Goal: Task Accomplishment & Management: Use online tool/utility

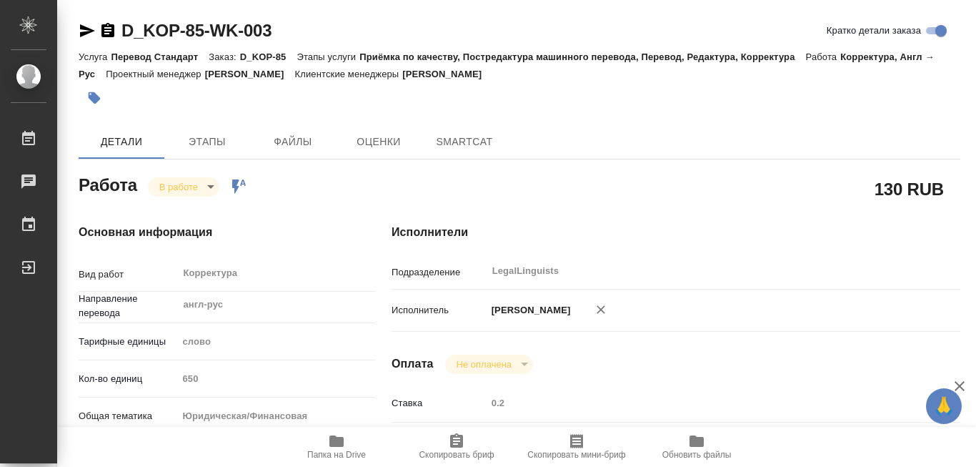
type textarea "x"
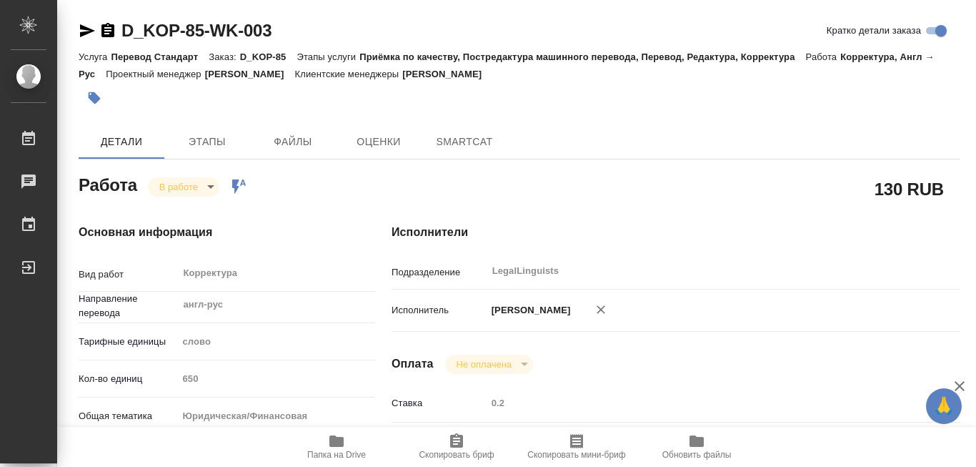
type textarea "x"
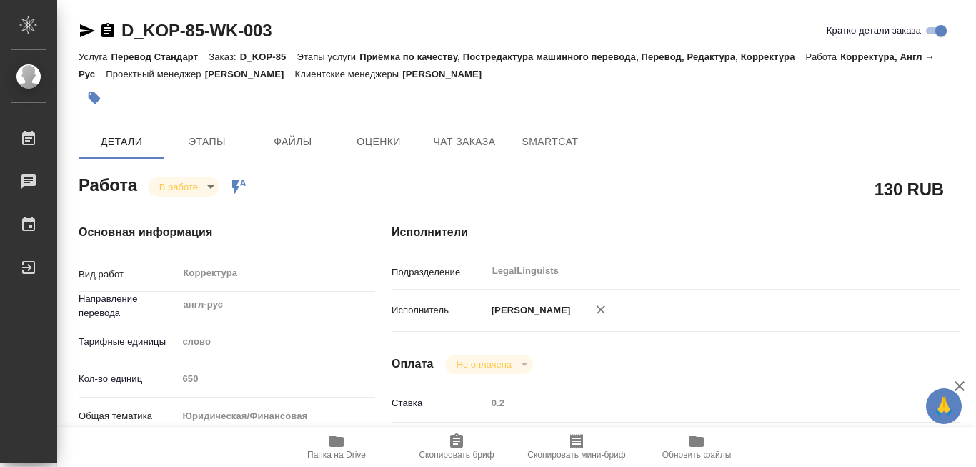
type textarea "x"
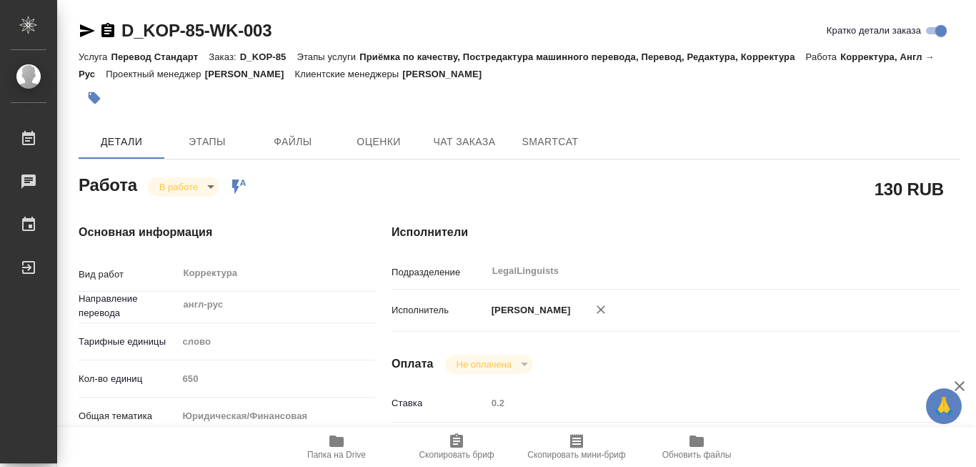
type textarea "x"
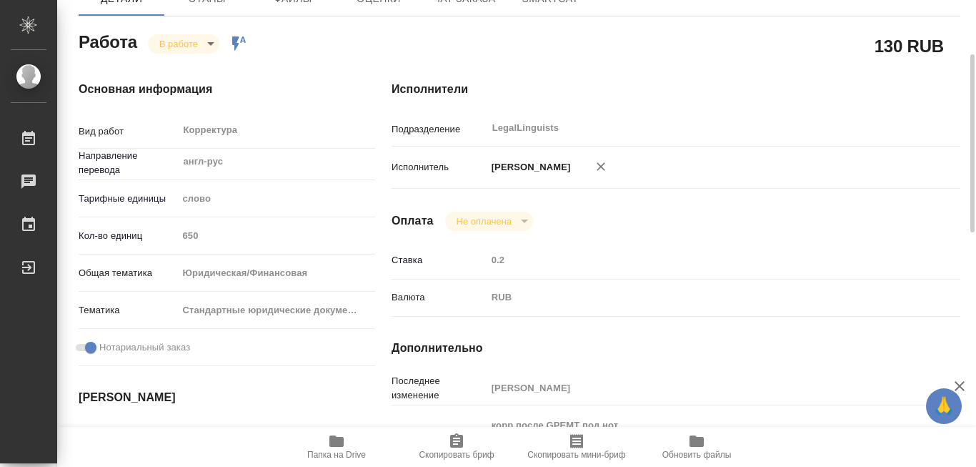
type textarea "x"
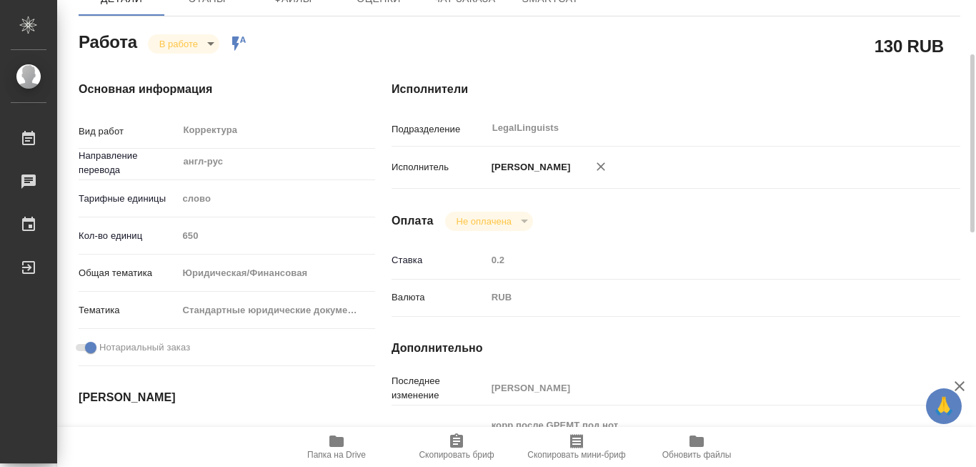
scroll to position [286, 0]
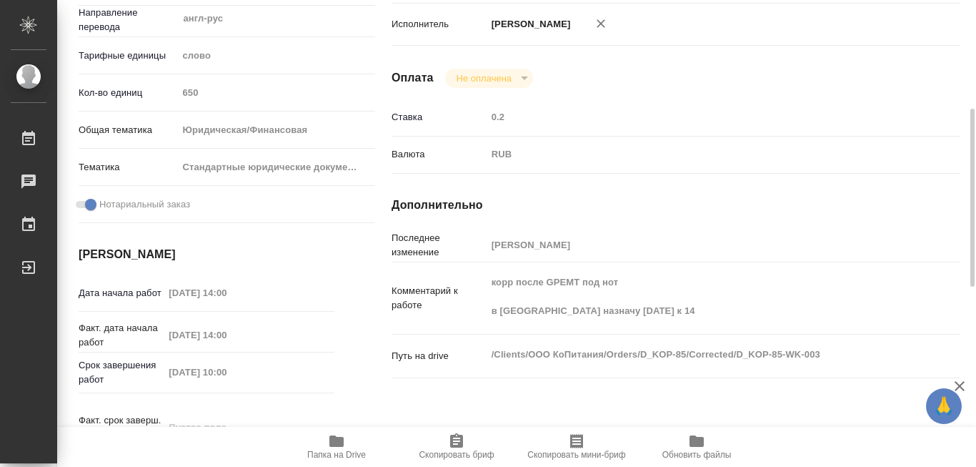
click at [334, 442] on icon "button" at bounding box center [336, 440] width 14 height 11
